Goal: Information Seeking & Learning: Find specific fact

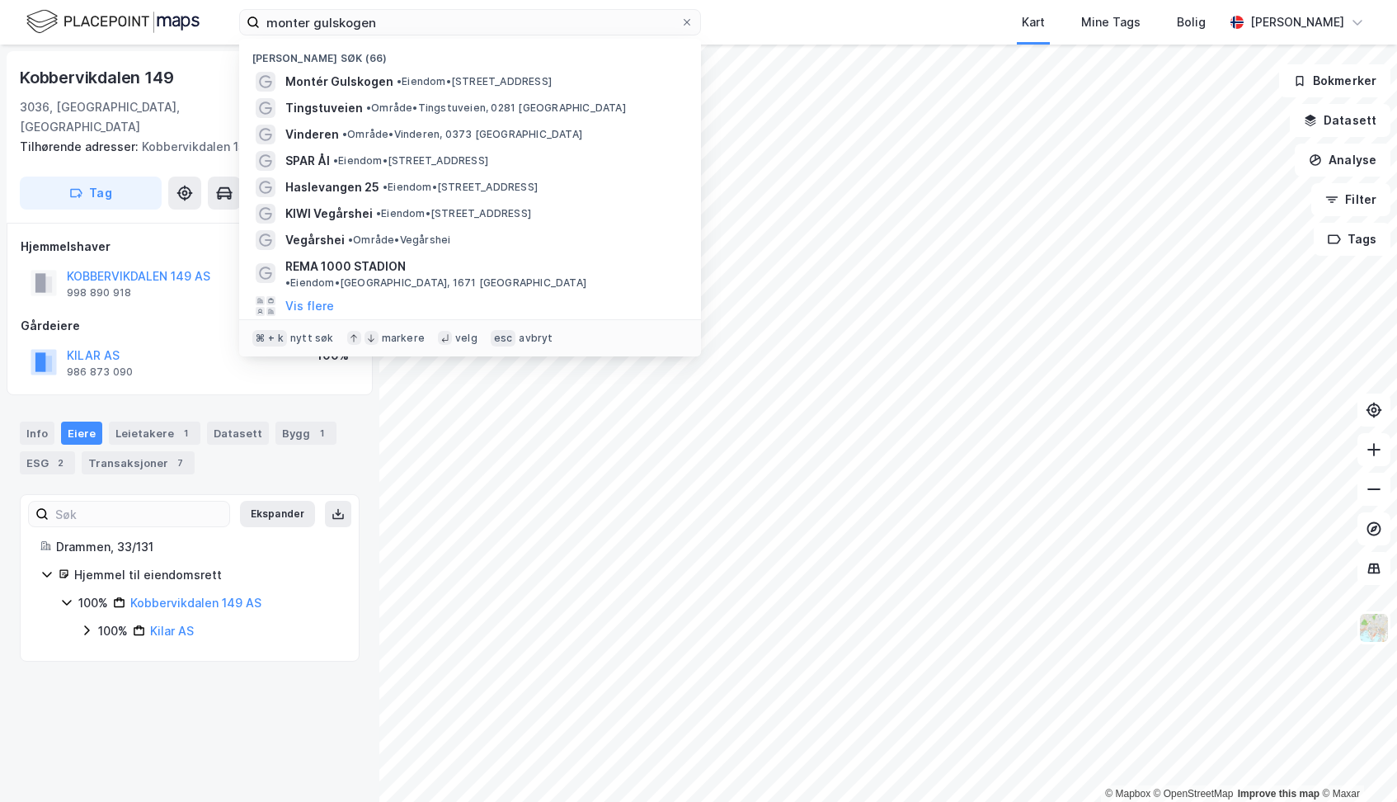
click at [398, 24] on input "monter gulskogen" at bounding box center [470, 22] width 421 height 25
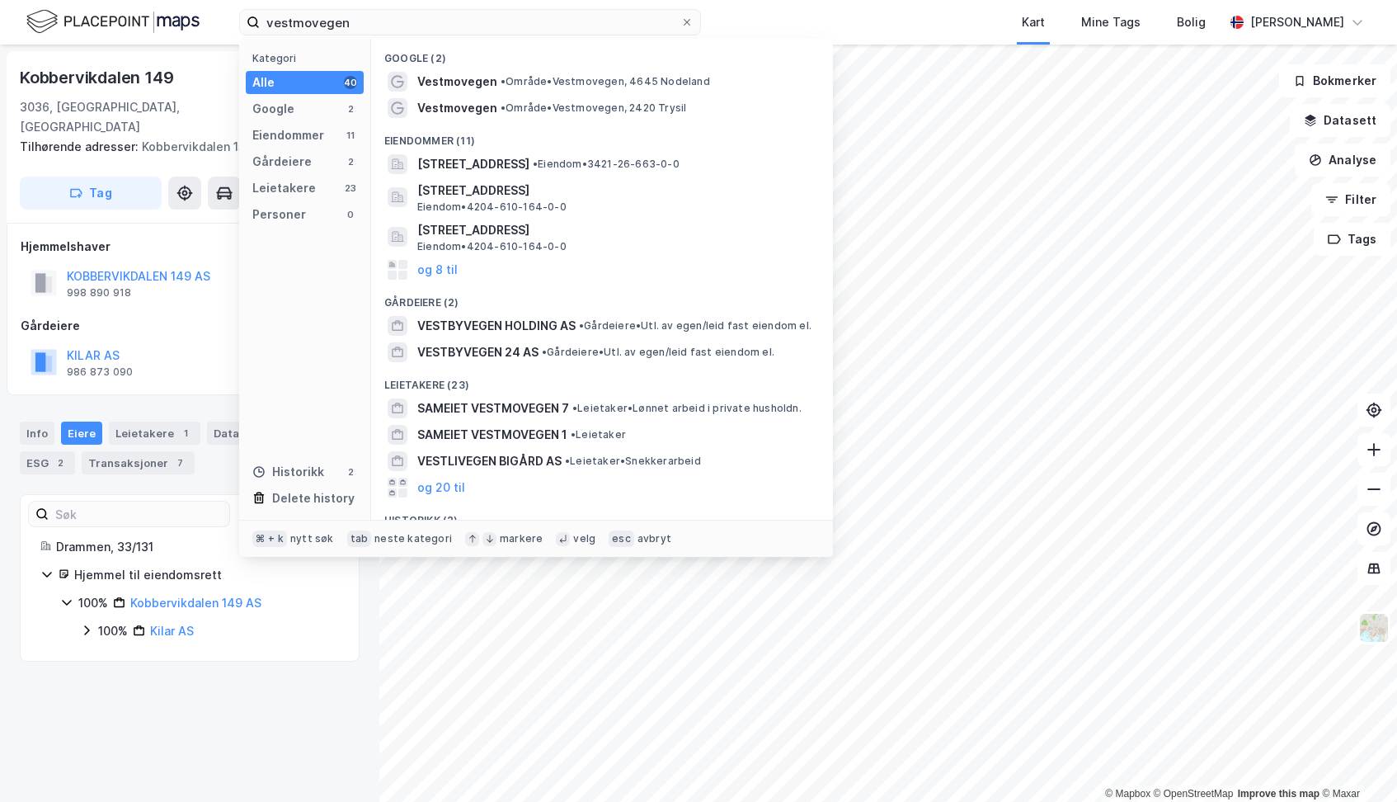
type input "vestmovegen"
click at [432, 78] on span "Vestmovegen" at bounding box center [457, 82] width 80 height 20
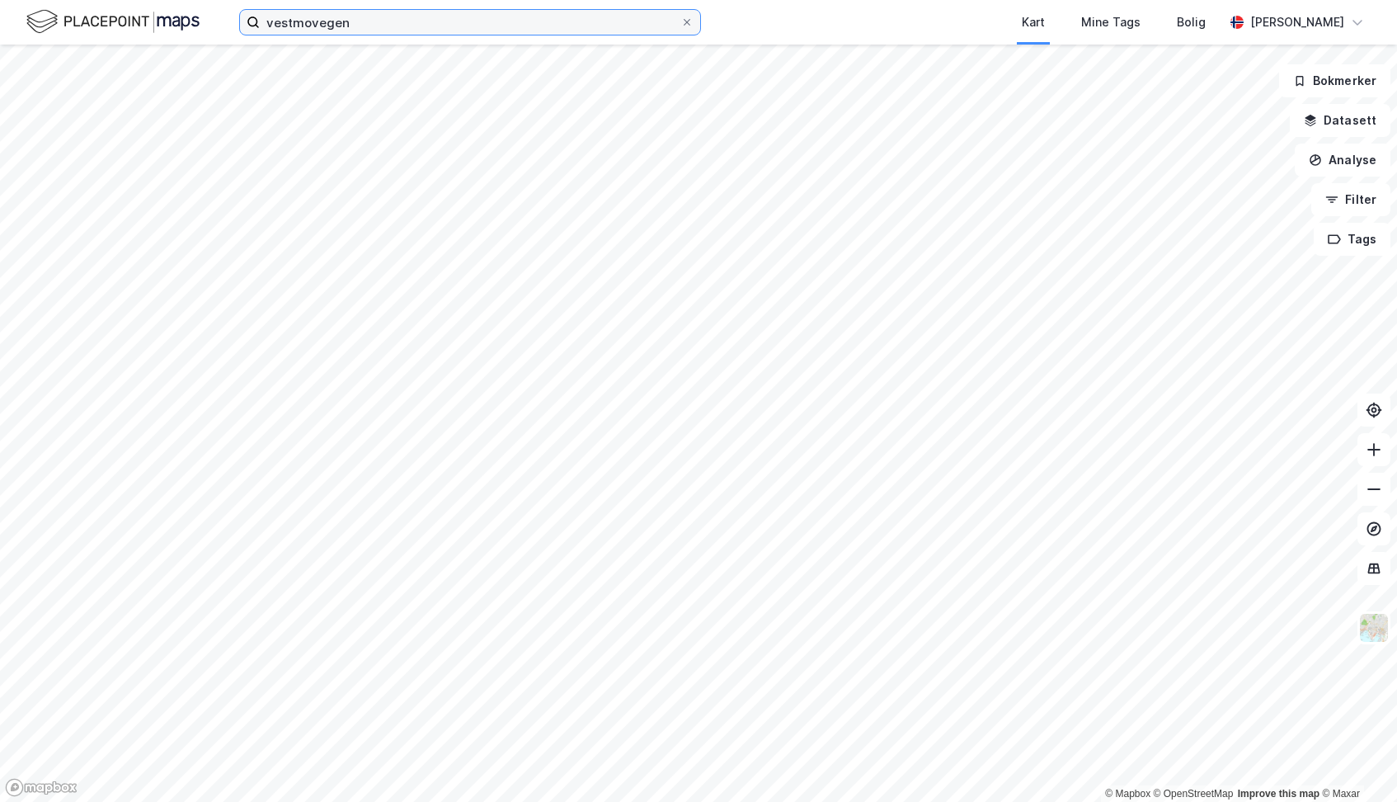
click at [371, 21] on input "vestmovegen" at bounding box center [470, 22] width 421 height 25
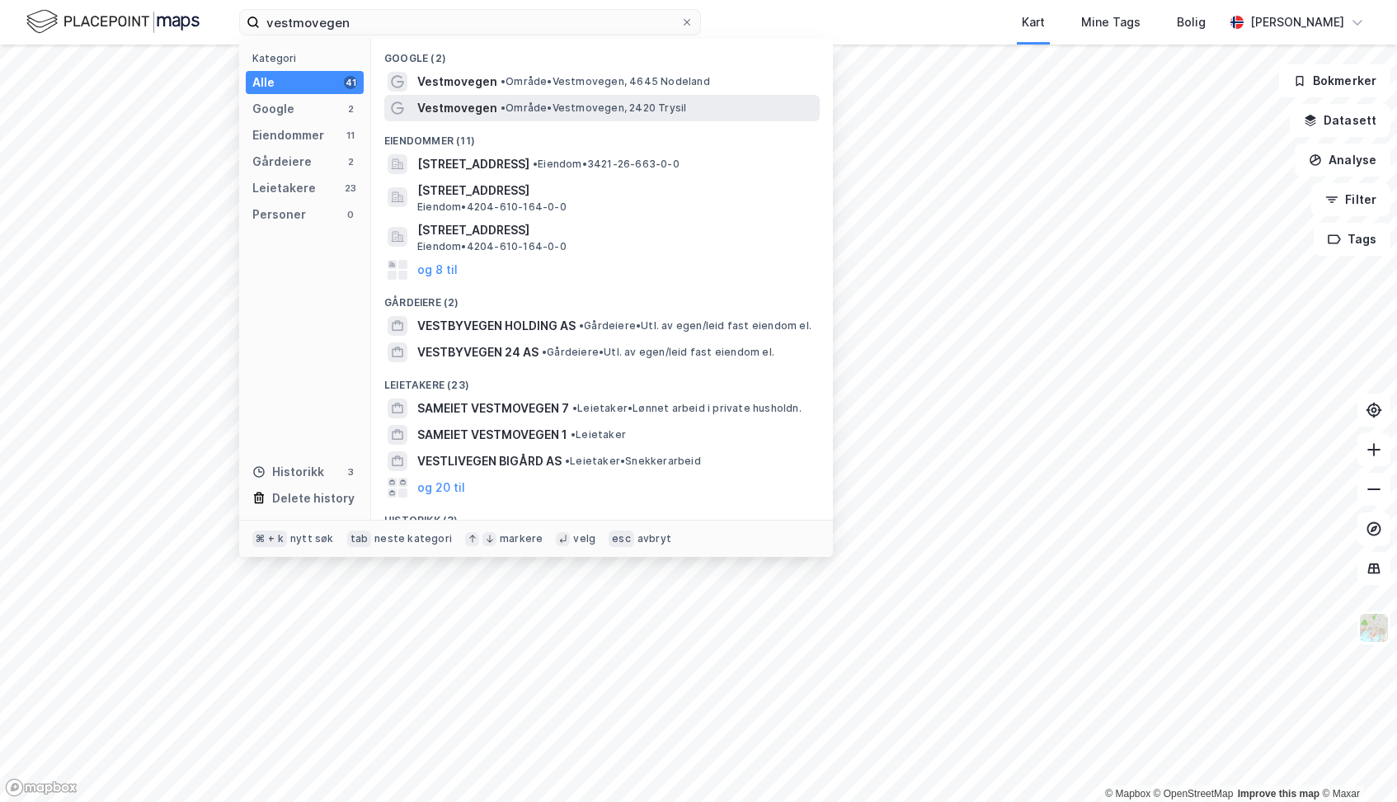
click at [445, 102] on span "Vestmovegen" at bounding box center [457, 108] width 80 height 20
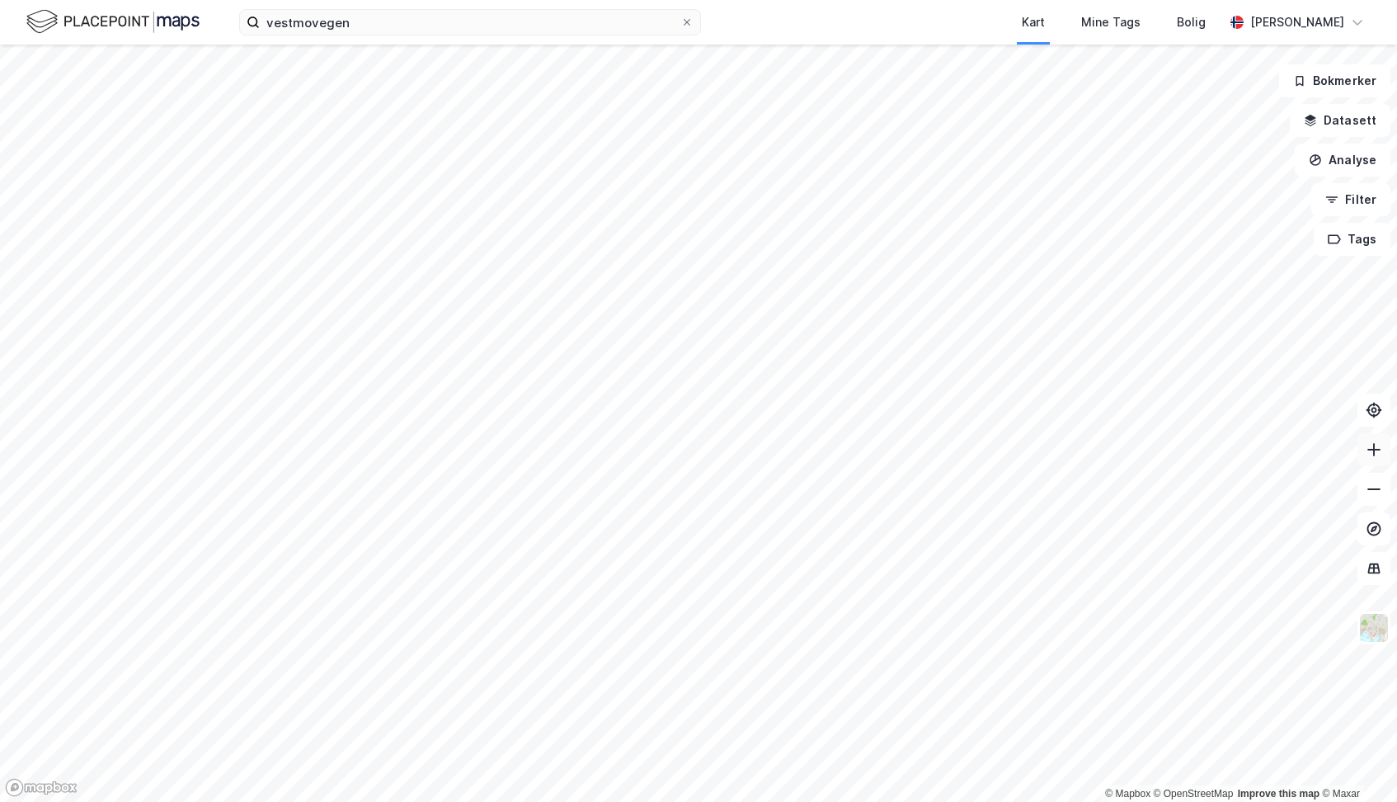
click at [1375, 450] on icon at bounding box center [1374, 449] width 16 height 16
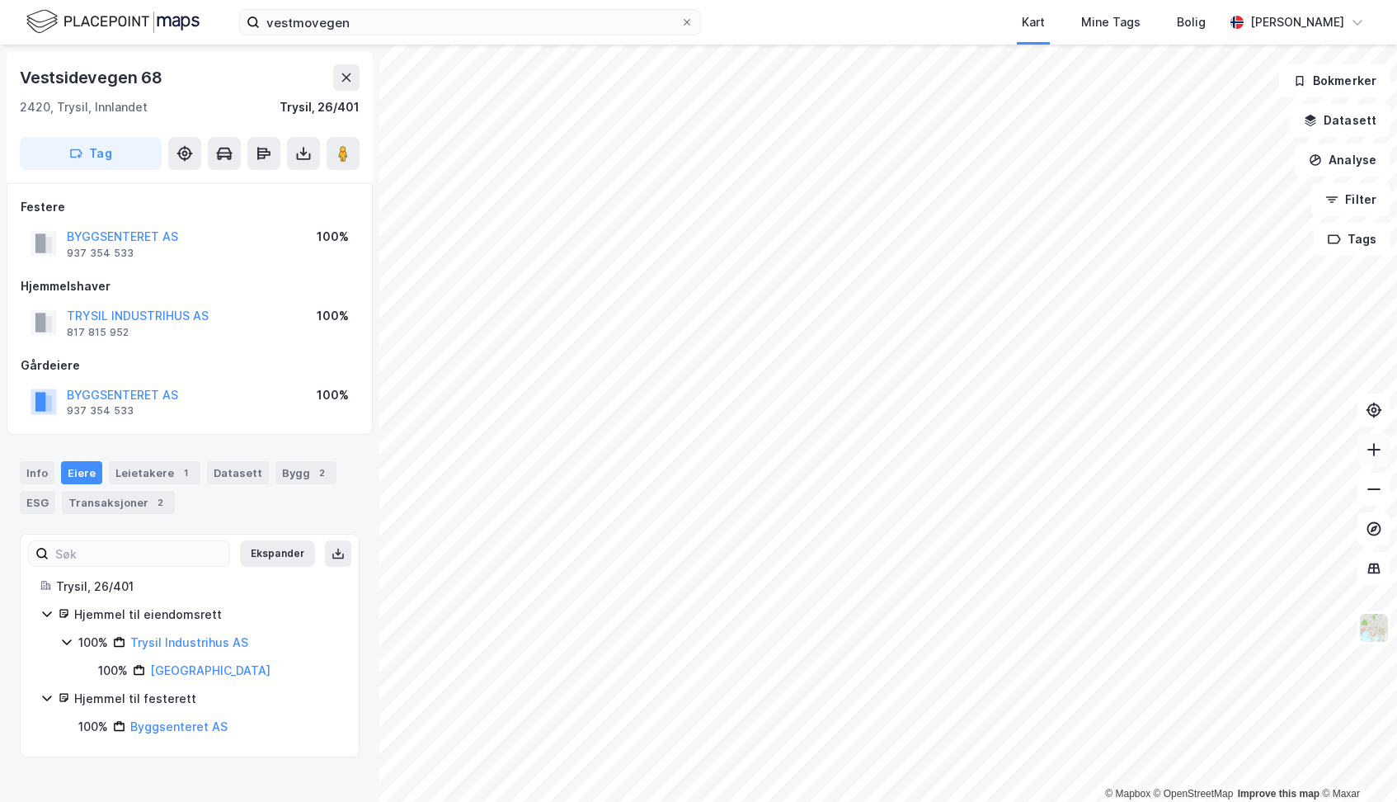
click at [1376, 449] on icon at bounding box center [1374, 449] width 16 height 16
